Goal: Browse casually: Explore the website without a specific task or goal

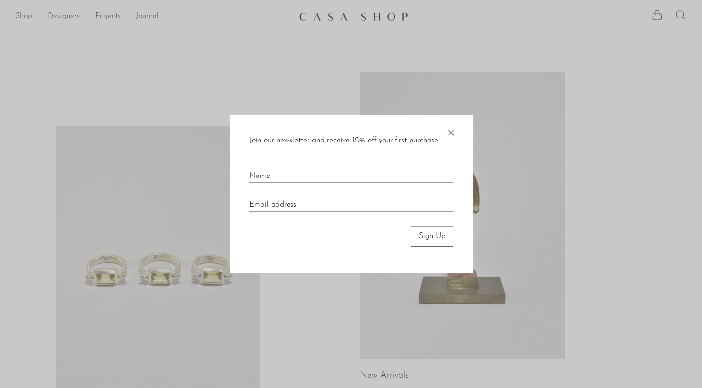
click at [95, 142] on div at bounding box center [351, 194] width 702 height 388
click at [452, 133] on span "×" at bounding box center [451, 130] width 10 height 31
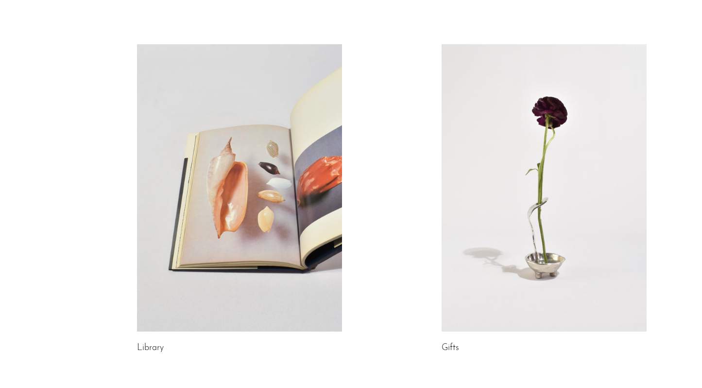
scroll to position [557, 0]
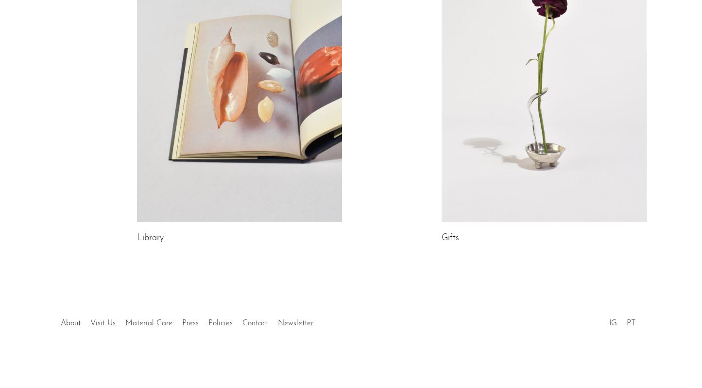
click at [525, 148] on link at bounding box center [544, 77] width 205 height 287
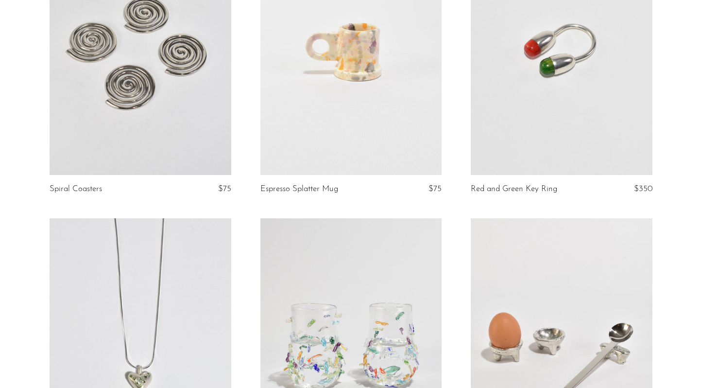
scroll to position [1018, 0]
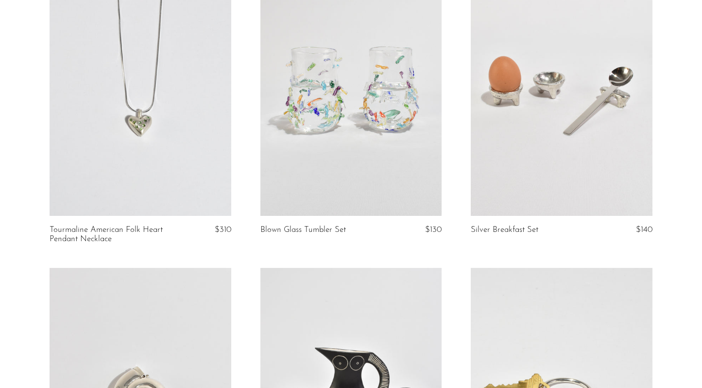
click at [340, 130] on link at bounding box center [350, 89] width 181 height 254
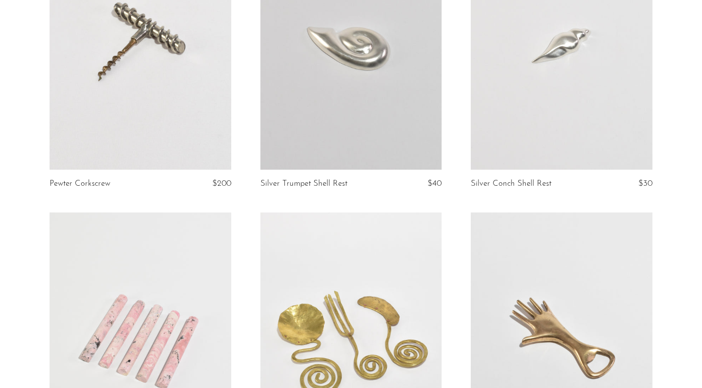
scroll to position [3387, 0]
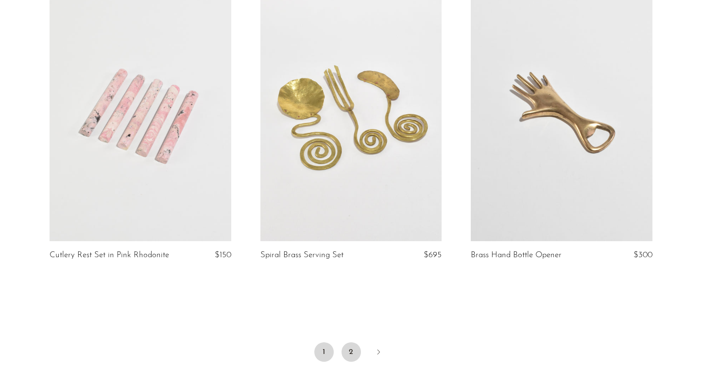
click at [352, 342] on link "2" at bounding box center [351, 351] width 19 height 19
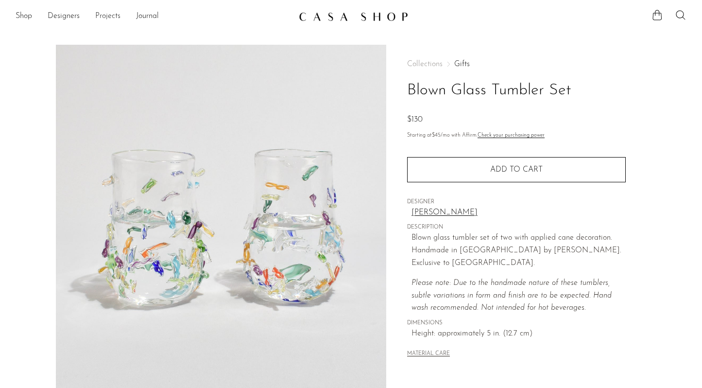
click at [106, 16] on link "Projects" at bounding box center [107, 16] width 25 height 13
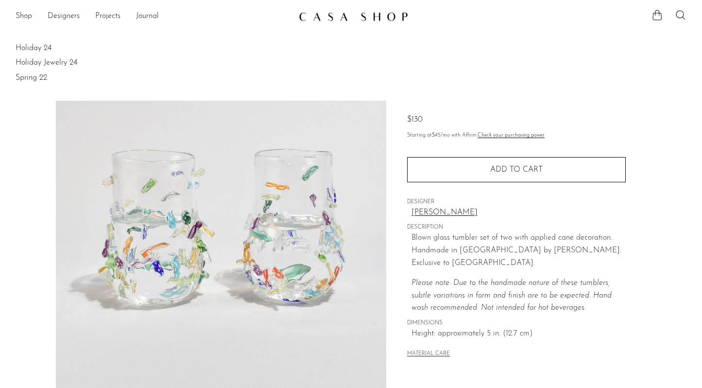
click at [360, 12] on img at bounding box center [353, 17] width 109 height 10
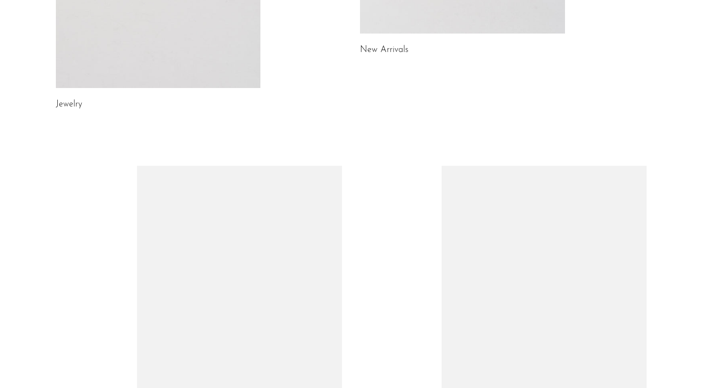
scroll to position [557, 0]
